Goal: Book appointment/travel/reservation

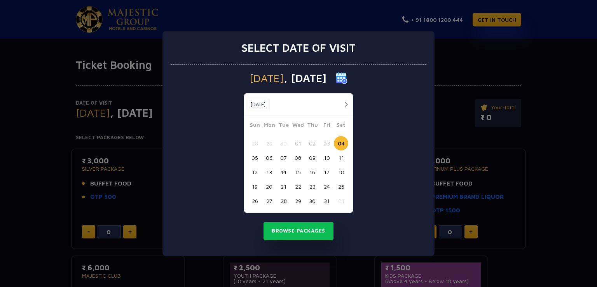
click at [345, 102] on button "button" at bounding box center [346, 105] width 10 height 10
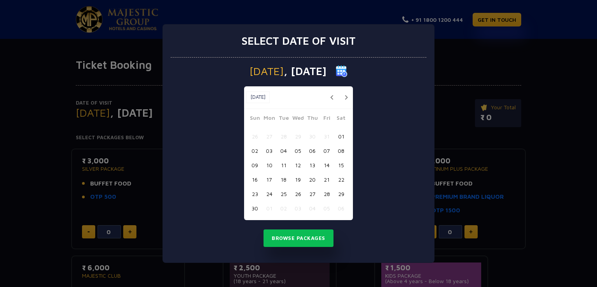
click at [313, 149] on button "06" at bounding box center [312, 150] width 14 height 14
click at [308, 238] on button "Browse Packages" at bounding box center [299, 238] width 70 height 18
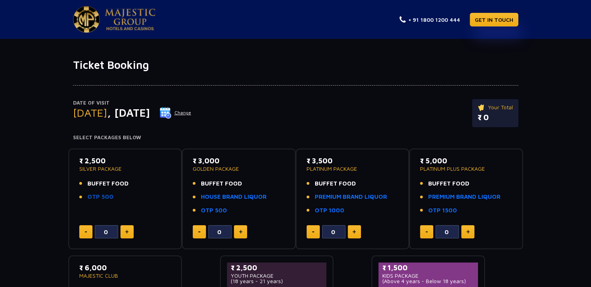
click at [104, 198] on link "OTP 500" at bounding box center [100, 196] width 26 height 9
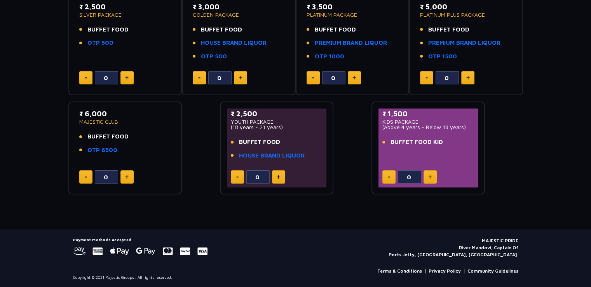
scroll to position [154, 0]
click at [252, 153] on link "HOUSE BRAND LIQUOR" at bounding box center [272, 155] width 66 height 9
click at [280, 174] on button at bounding box center [278, 176] width 13 height 13
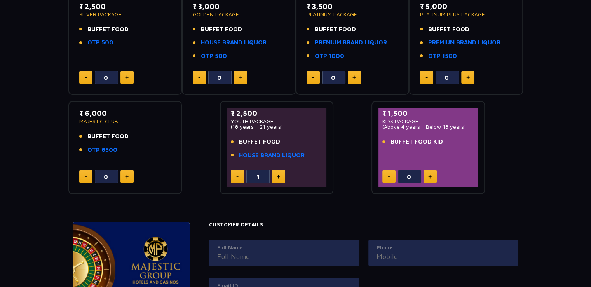
click at [280, 174] on button at bounding box center [278, 176] width 13 height 13
type input "2"
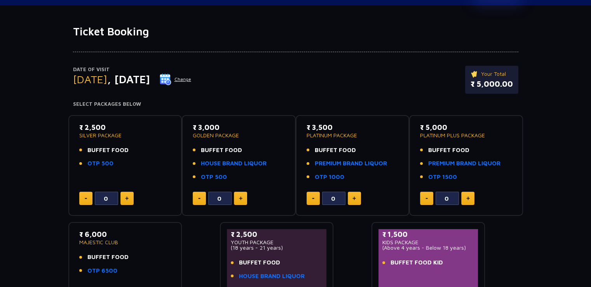
scroll to position [0, 0]
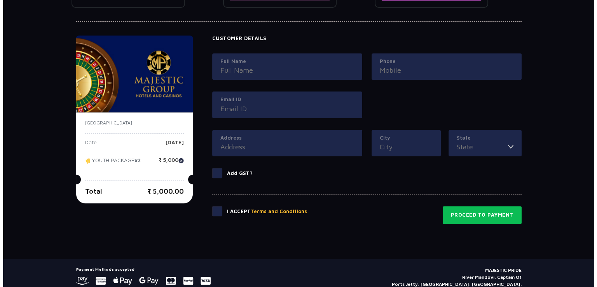
scroll to position [350, 0]
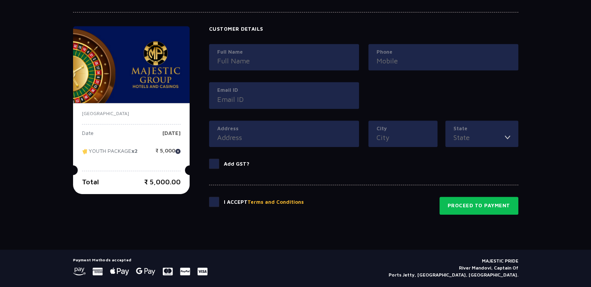
click at [269, 199] on button "Terms and Conditions" at bounding box center [276, 202] width 56 height 8
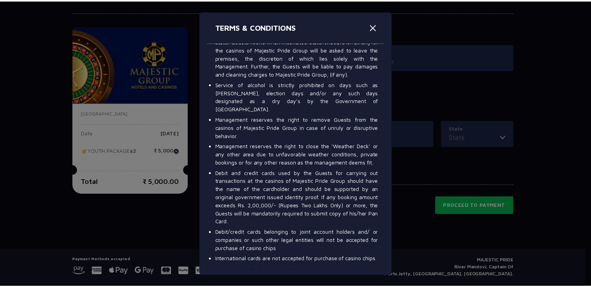
scroll to position [661, 0]
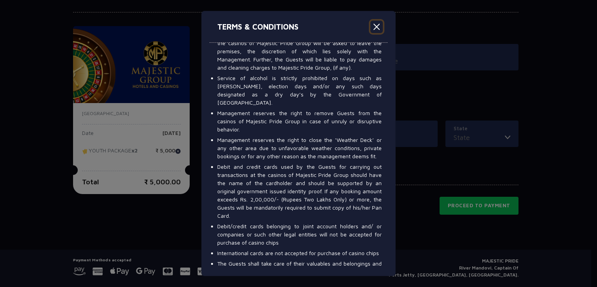
click at [380, 25] on button "Close" at bounding box center [377, 27] width 12 height 12
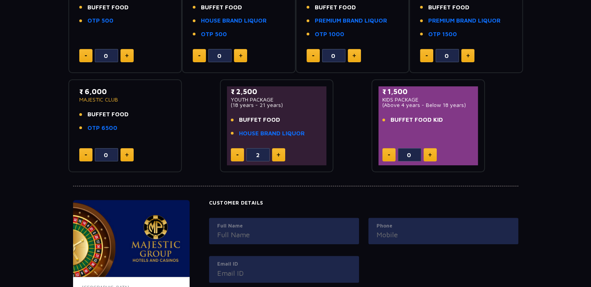
scroll to position [0, 0]
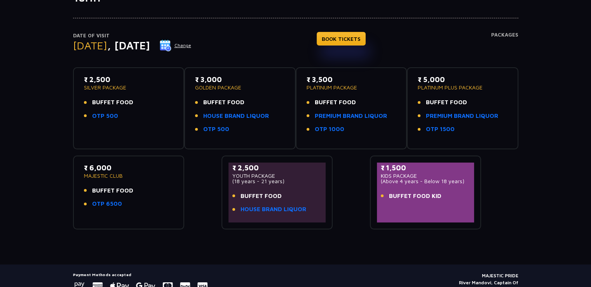
scroll to position [78, 0]
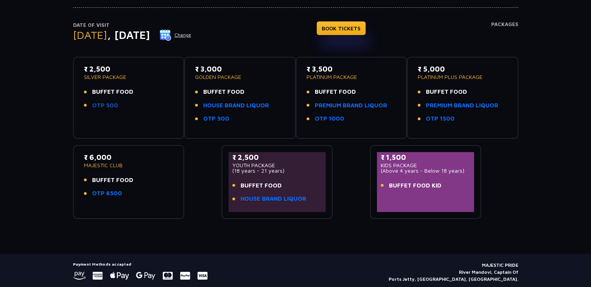
click at [100, 103] on link "OTP 500" at bounding box center [105, 105] width 26 height 9
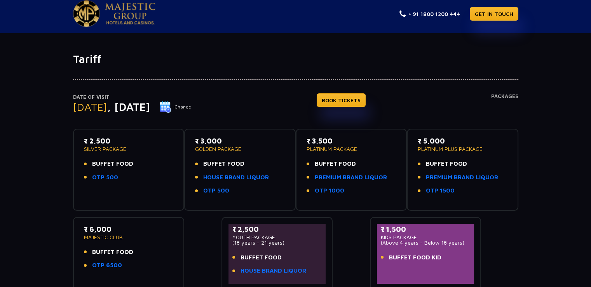
scroll to position [0, 0]
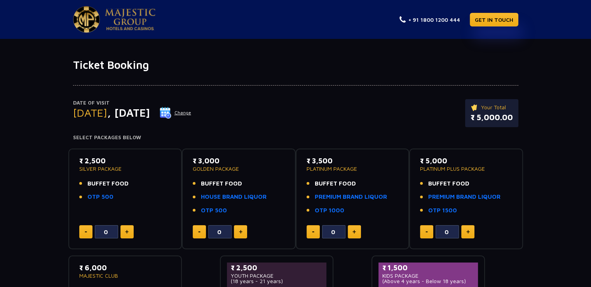
click at [139, 18] on img at bounding box center [130, 20] width 51 height 22
click at [101, 16] on link at bounding box center [114, 19] width 82 height 26
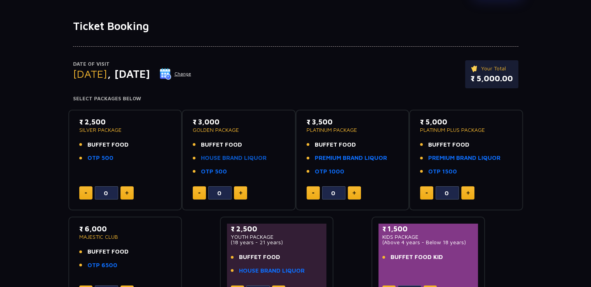
click at [216, 159] on link "HOUSE BRAND LIQUOR" at bounding box center [234, 158] width 66 height 9
